Goal: Entertainment & Leisure: Consume media (video, audio)

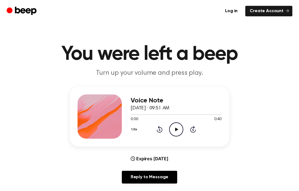
click at [174, 127] on icon "Play Audio" at bounding box center [176, 129] width 14 height 14
click at [179, 127] on icon "Play Audio" at bounding box center [176, 129] width 14 height 14
click at [178, 126] on icon "Pause Audio" at bounding box center [176, 129] width 14 height 14
click at [176, 129] on icon at bounding box center [176, 130] width 3 height 4
click at [177, 130] on icon "Play Audio" at bounding box center [176, 129] width 14 height 14
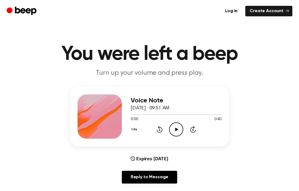
click at [175, 129] on icon "Play Audio" at bounding box center [176, 129] width 14 height 14
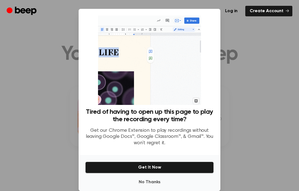
click at [274, 120] on div at bounding box center [149, 95] width 299 height 191
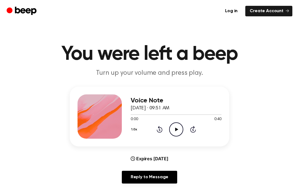
click at [174, 129] on icon "Play Audio" at bounding box center [176, 129] width 14 height 14
click at [173, 132] on icon "Pause Audio" at bounding box center [176, 129] width 14 height 14
click at [175, 130] on icon at bounding box center [176, 130] width 3 height 4
click at [176, 130] on icon at bounding box center [176, 130] width 3 height 4
